Goal: Task Accomplishment & Management: Manage account settings

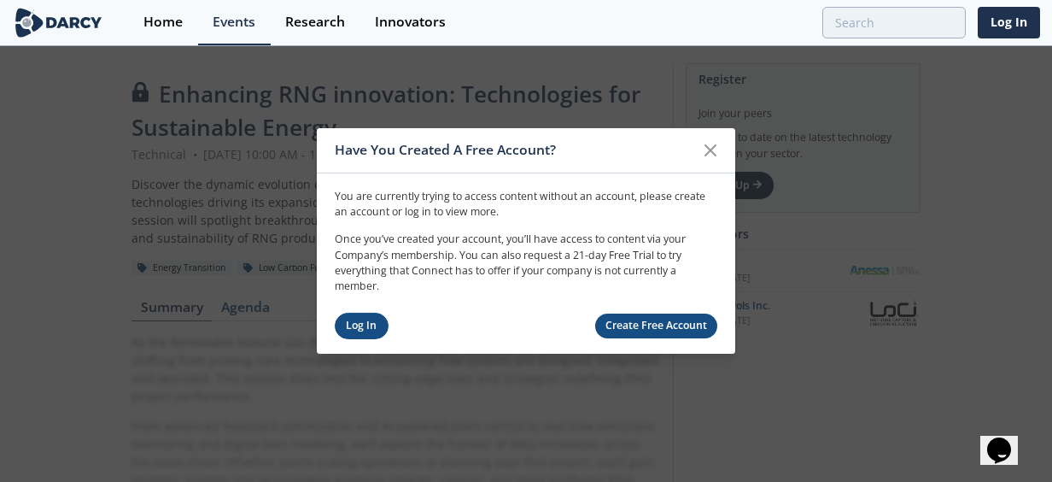
click at [345, 323] on link "Log In" at bounding box center [362, 325] width 54 height 26
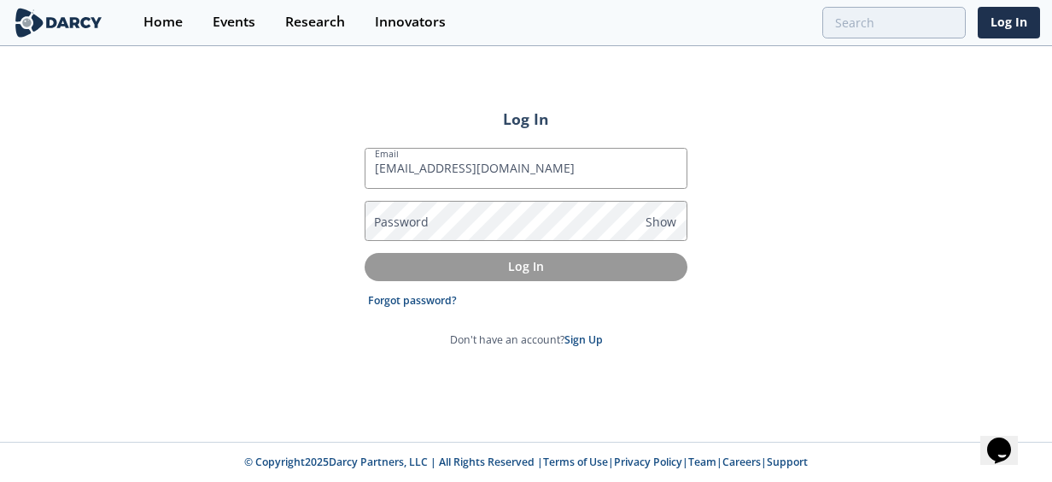
type input "[EMAIL_ADDRESS][DOMAIN_NAME]"
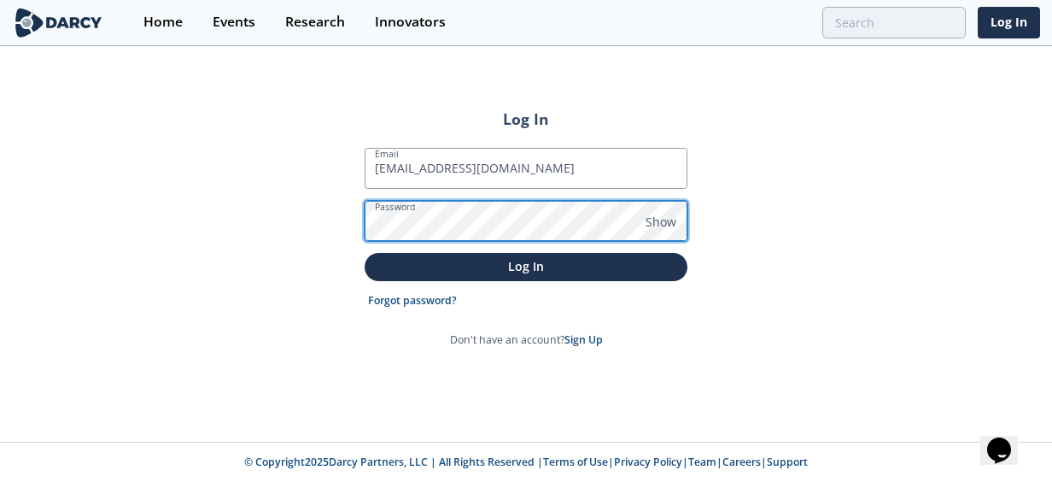
click at [365, 253] on button "Log In" at bounding box center [526, 267] width 323 height 28
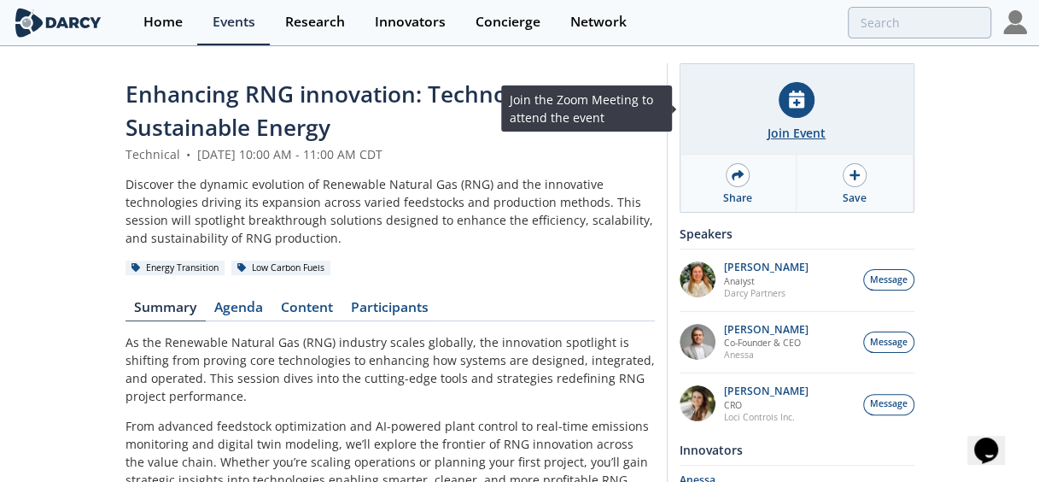
click at [796, 102] on icon at bounding box center [796, 99] width 15 height 18
